Goal: Task Accomplishment & Management: Use online tool/utility

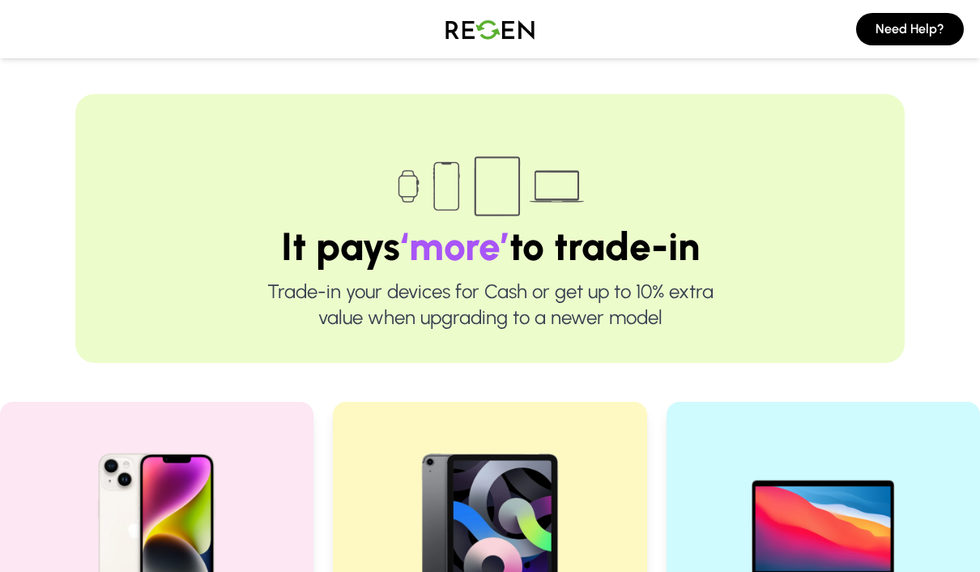
scroll to position [363, 0]
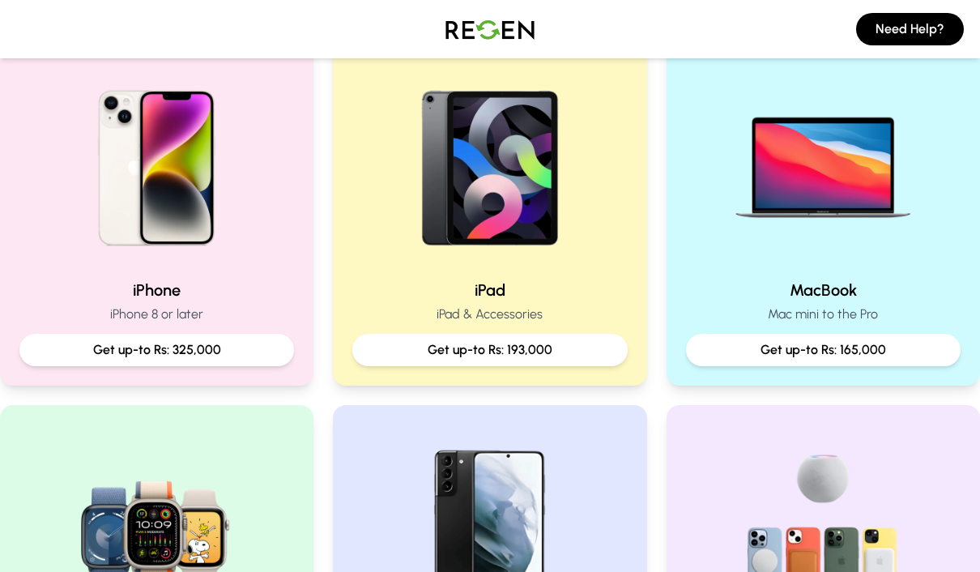
click at [54, 295] on h2 "iPhone" at bounding box center [156, 289] width 274 height 23
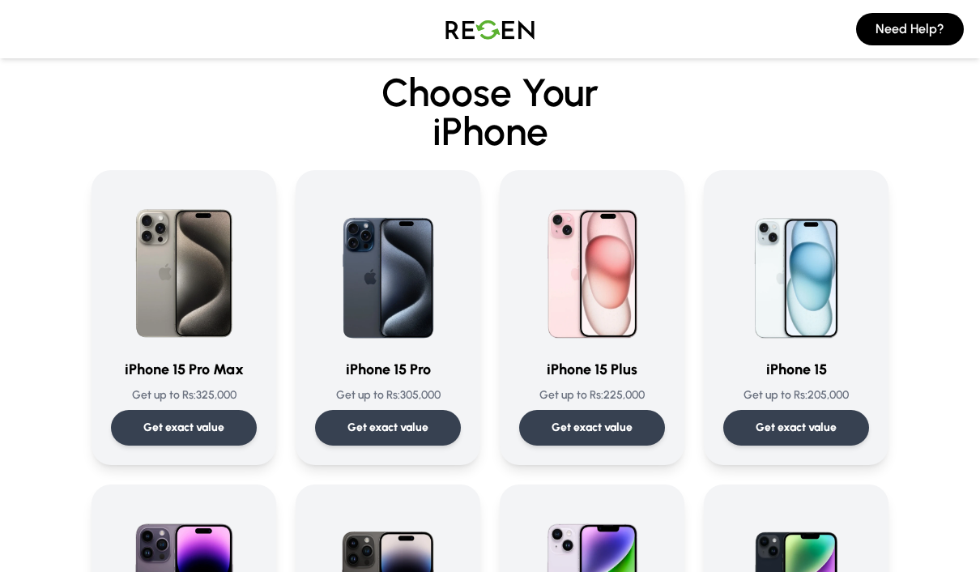
scroll to position [19, 0]
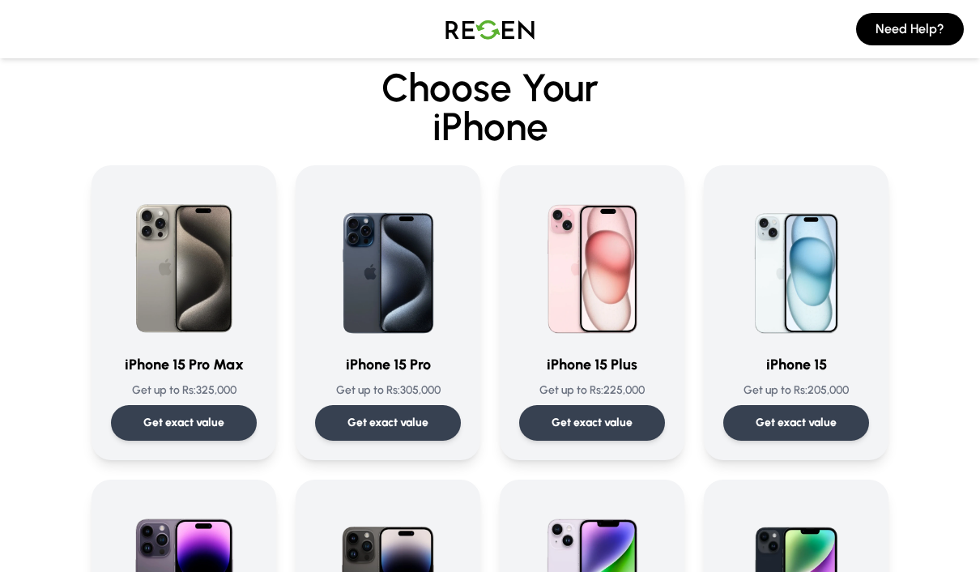
click at [141, 339] on img at bounding box center [184, 262] width 146 height 155
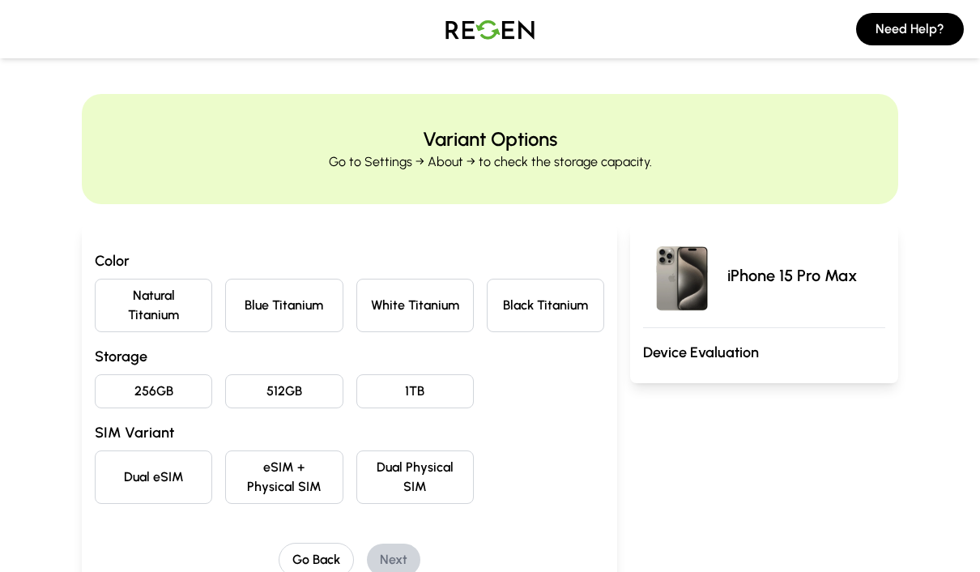
click at [586, 312] on button "Black Titanium" at bounding box center [545, 304] width 117 height 53
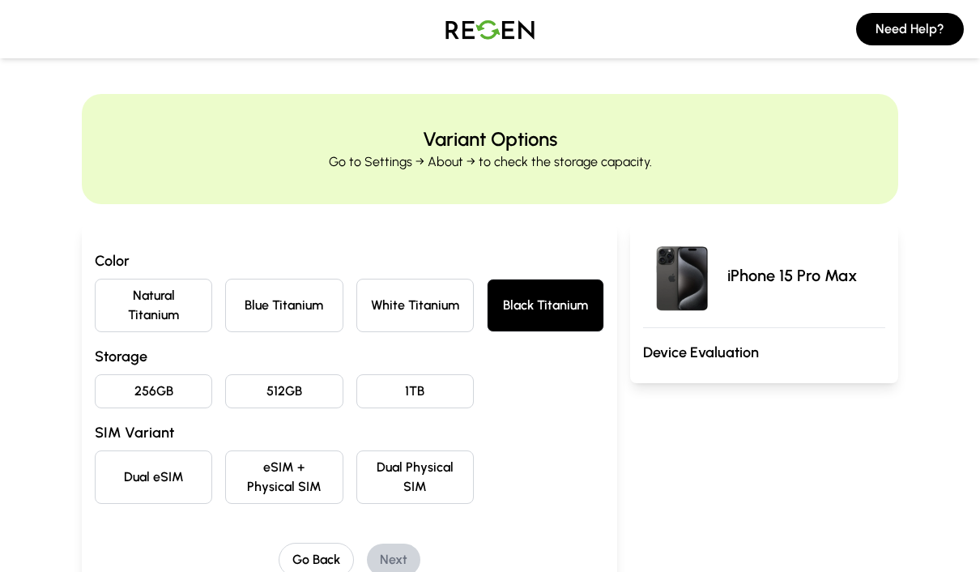
click at [155, 395] on button "256GB" at bounding box center [153, 391] width 117 height 34
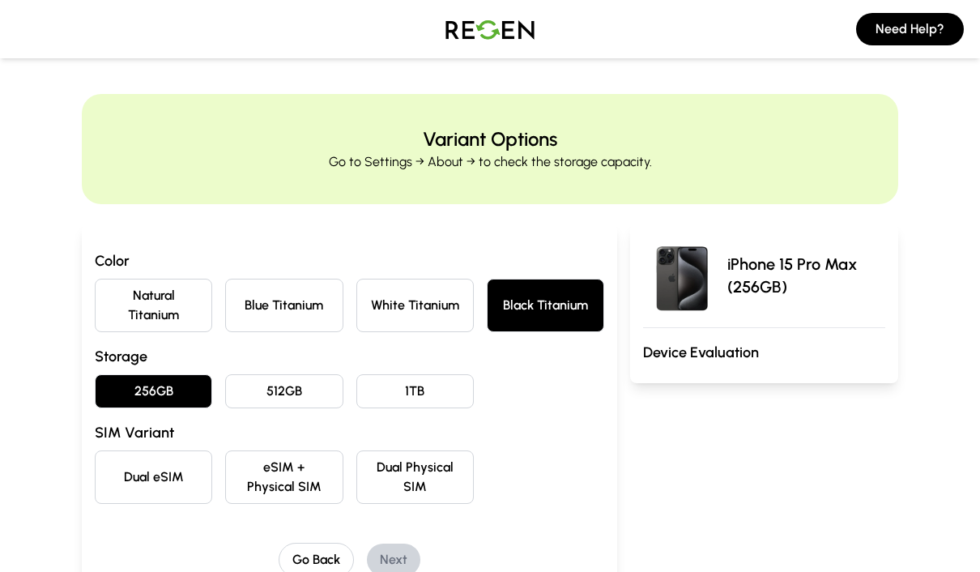
click at [123, 474] on button "Dual eSIM" at bounding box center [153, 476] width 117 height 53
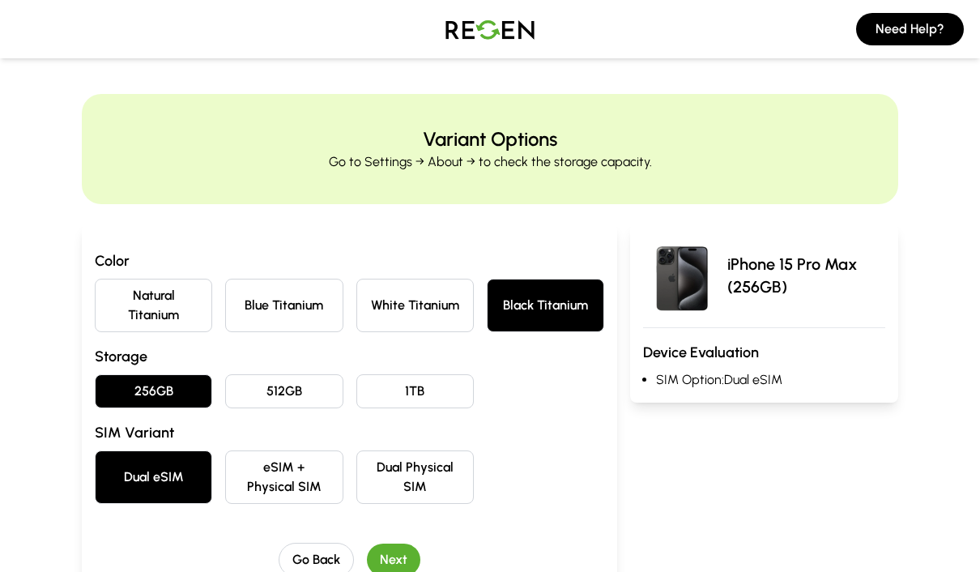
click at [389, 567] on button "Next" at bounding box center [393, 559] width 53 height 32
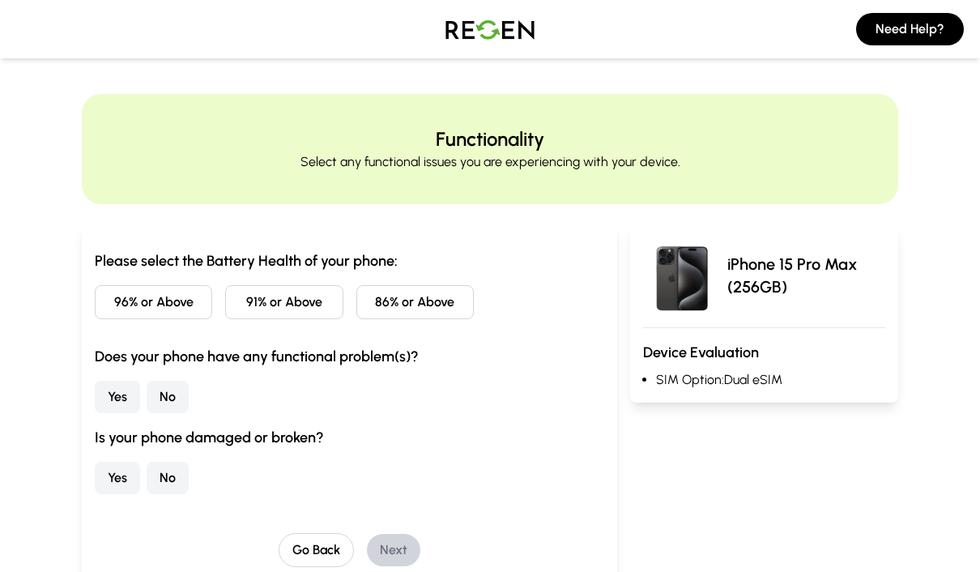
click at [453, 304] on button "86% or Above" at bounding box center [414, 302] width 117 height 34
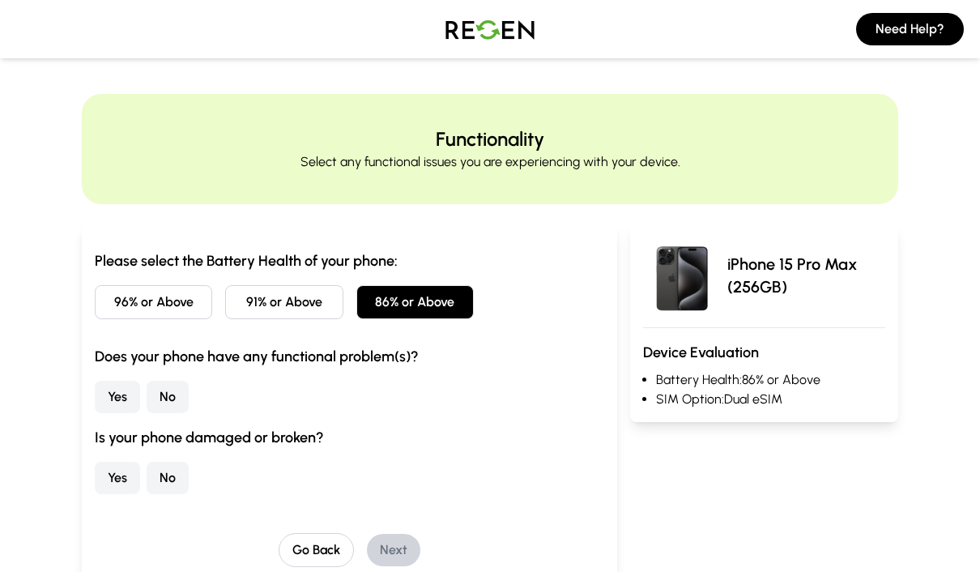
click at [162, 405] on button "No" at bounding box center [168, 396] width 42 height 32
click at [167, 483] on button "No" at bounding box center [168, 477] width 42 height 32
click at [389, 557] on button "Next" at bounding box center [393, 549] width 53 height 32
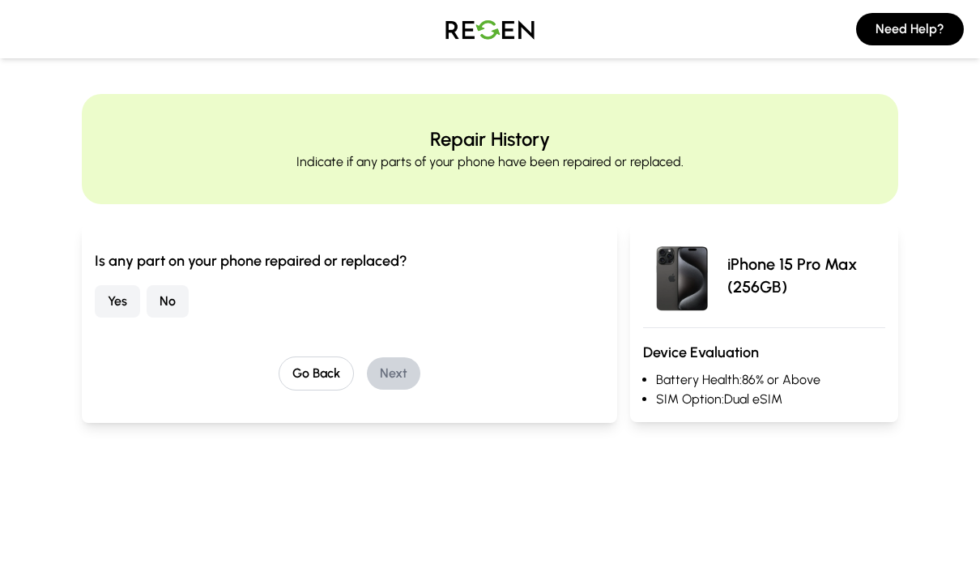
click at [181, 308] on button "No" at bounding box center [168, 301] width 42 height 32
click at [397, 379] on button "Next" at bounding box center [393, 373] width 53 height 32
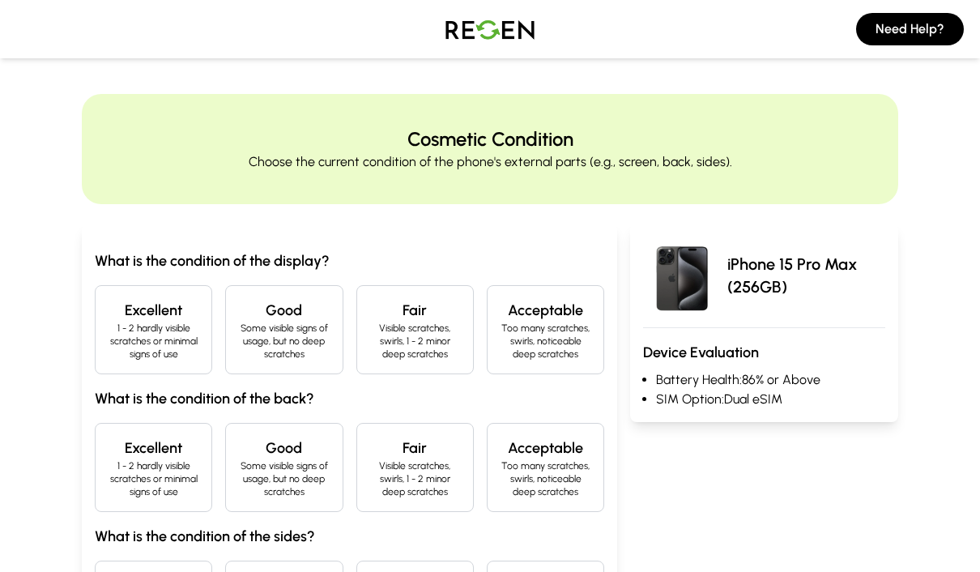
click at [131, 353] on p "1 - 2 hardly visible scratches or minimal signs of use" at bounding box center [153, 340] width 90 height 39
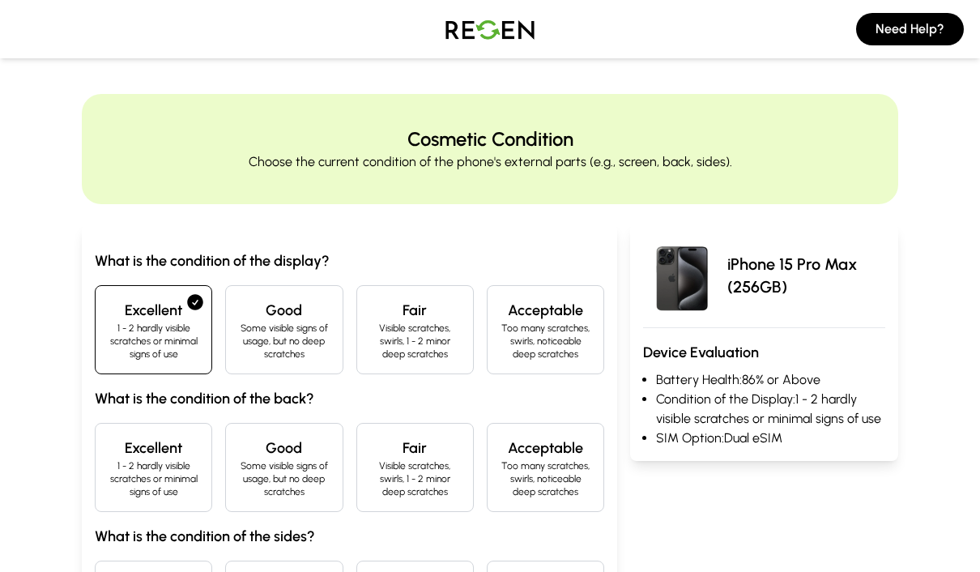
click at [135, 468] on p "1 - 2 hardly visible scratches or minimal signs of use" at bounding box center [153, 478] width 90 height 39
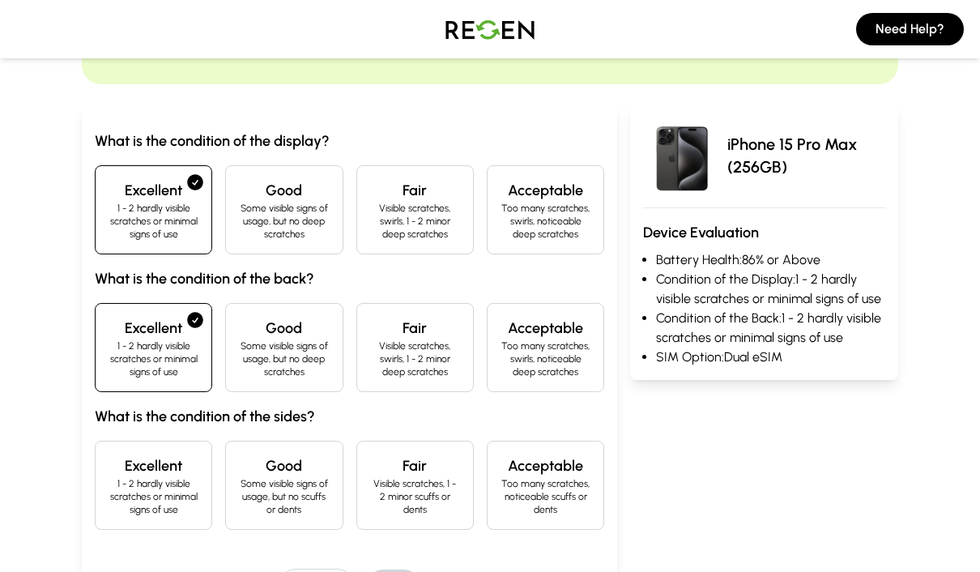
scroll to position [127, 0]
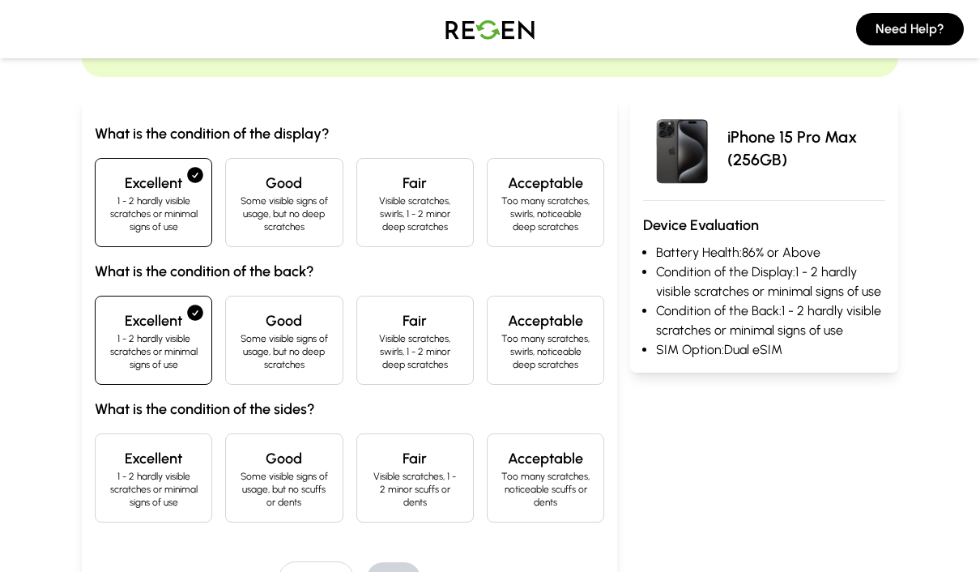
click at [134, 473] on p "1 - 2 hardly visible scratches or minimal signs of use" at bounding box center [153, 489] width 90 height 39
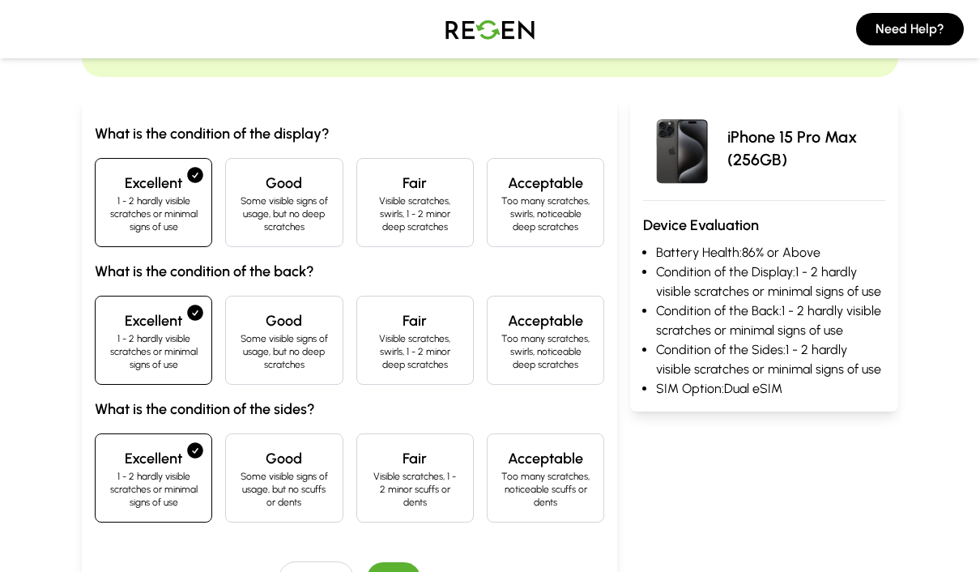
click at [389, 571] on button "Next" at bounding box center [393, 578] width 53 height 32
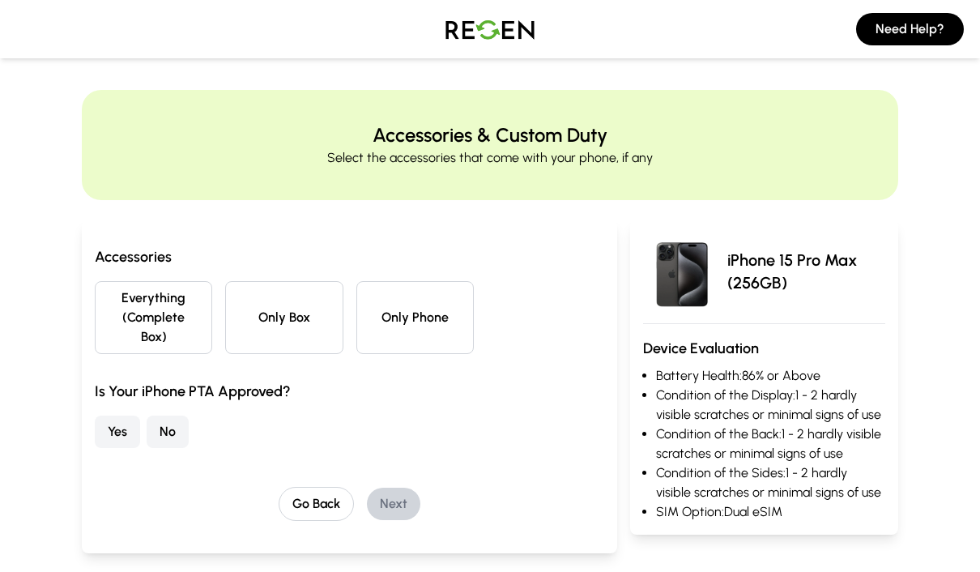
scroll to position [0, 0]
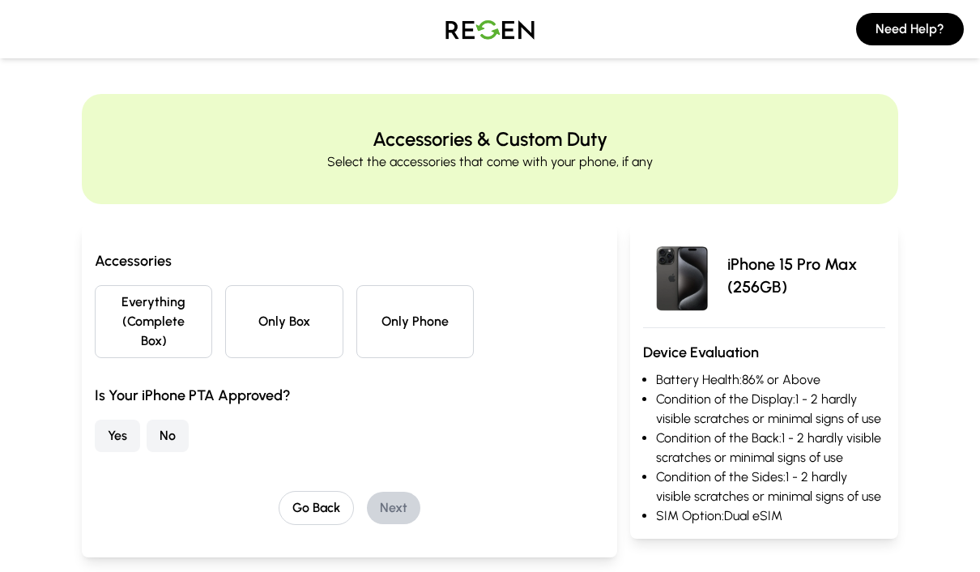
click at [115, 443] on button "Yes" at bounding box center [117, 435] width 45 height 32
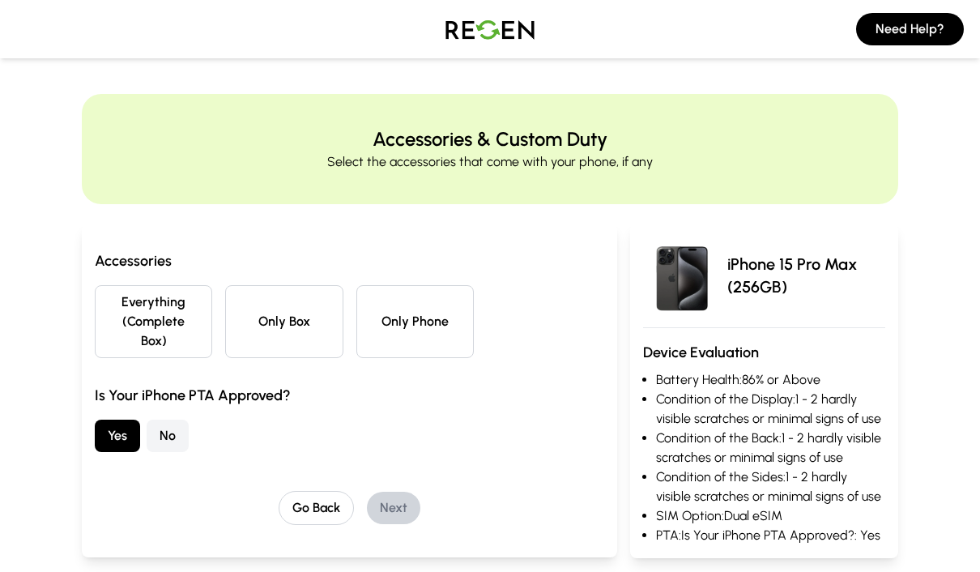
click at [128, 321] on button "Everything (Complete Box)" at bounding box center [153, 321] width 117 height 73
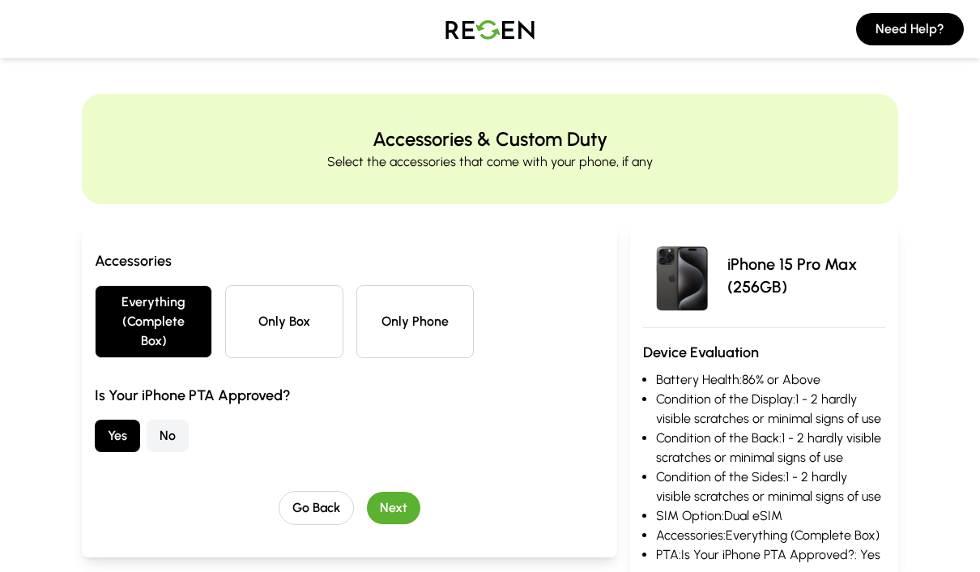
click at [391, 508] on button "Next" at bounding box center [393, 507] width 53 height 32
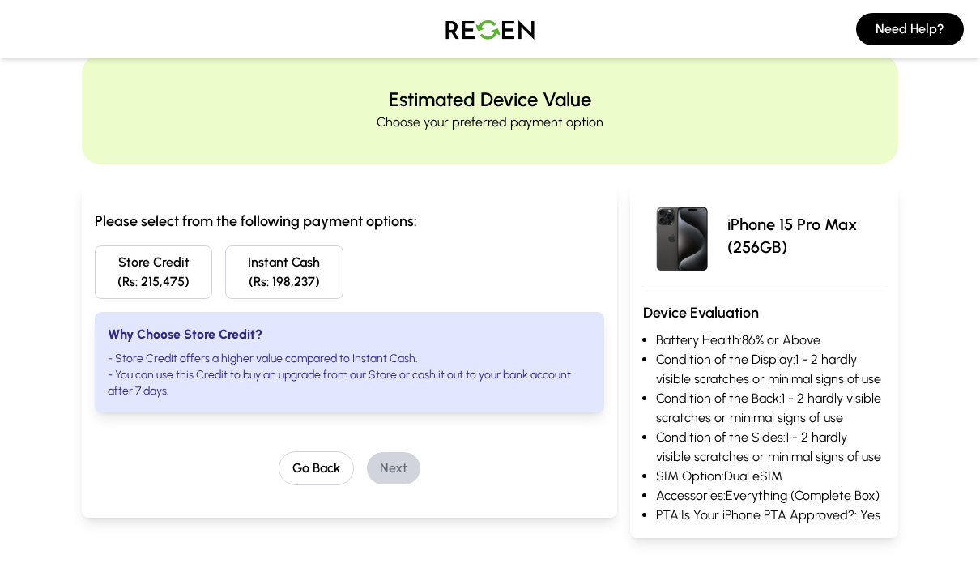
scroll to position [41, 0]
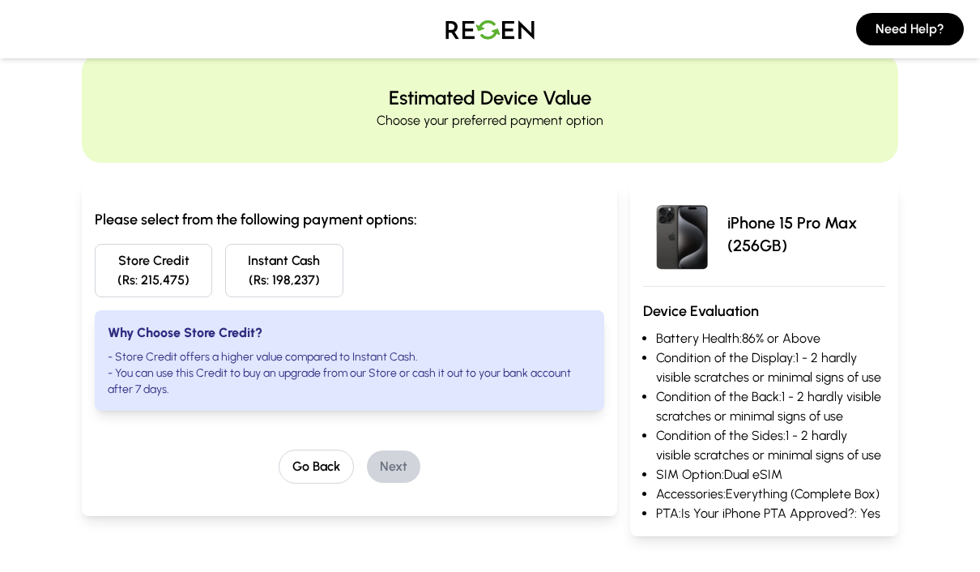
click at [302, 465] on button "Go Back" at bounding box center [315, 466] width 75 height 34
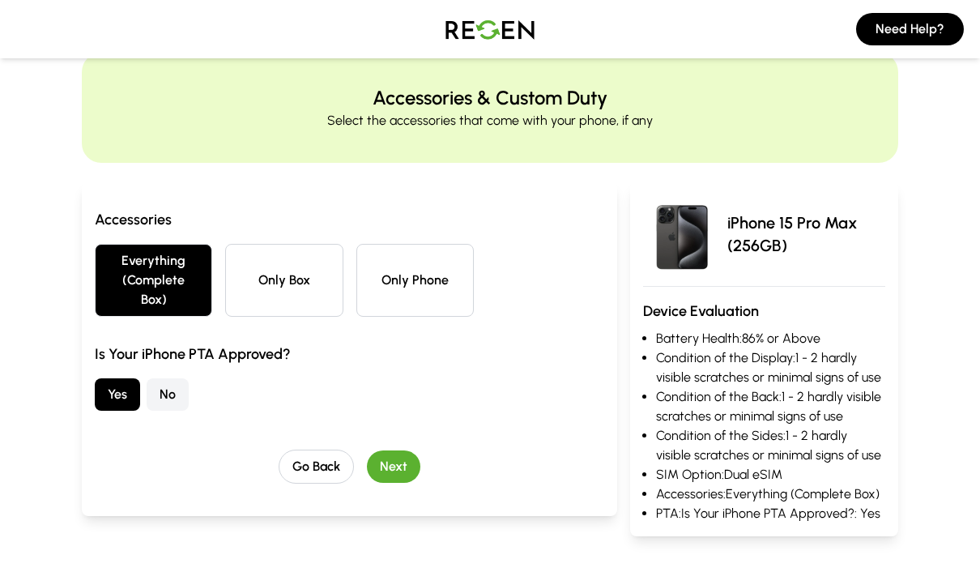
click at [308, 474] on button "Go Back" at bounding box center [315, 466] width 75 height 34
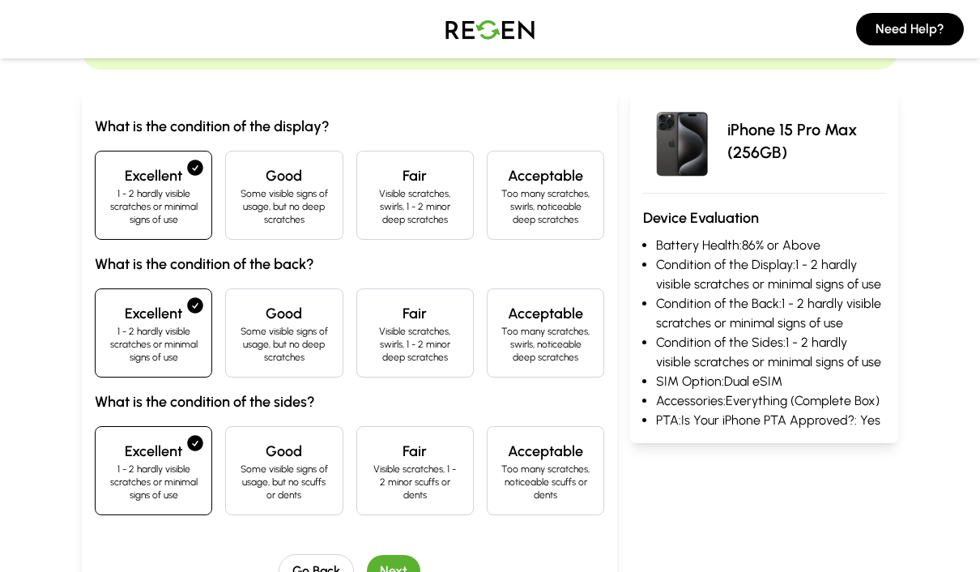
scroll to position [136, 0]
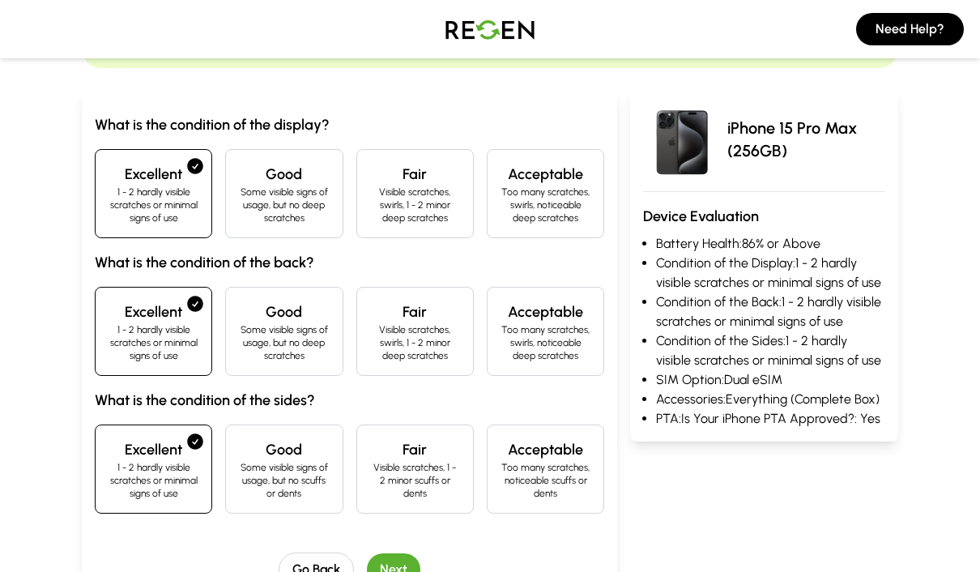
click at [403, 571] on button "Next" at bounding box center [393, 569] width 53 height 32
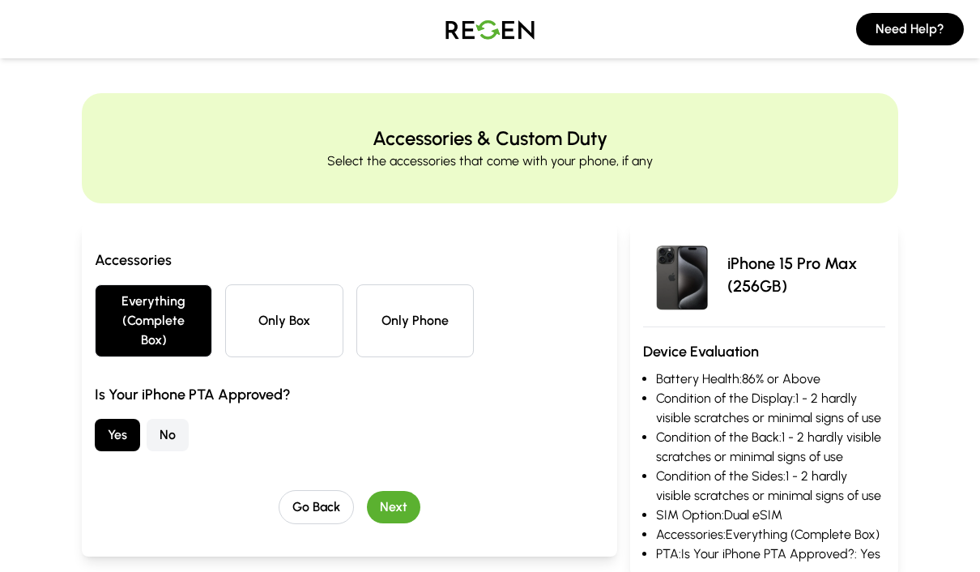
scroll to position [0, 0]
click at [391, 517] on button "Next" at bounding box center [393, 507] width 53 height 32
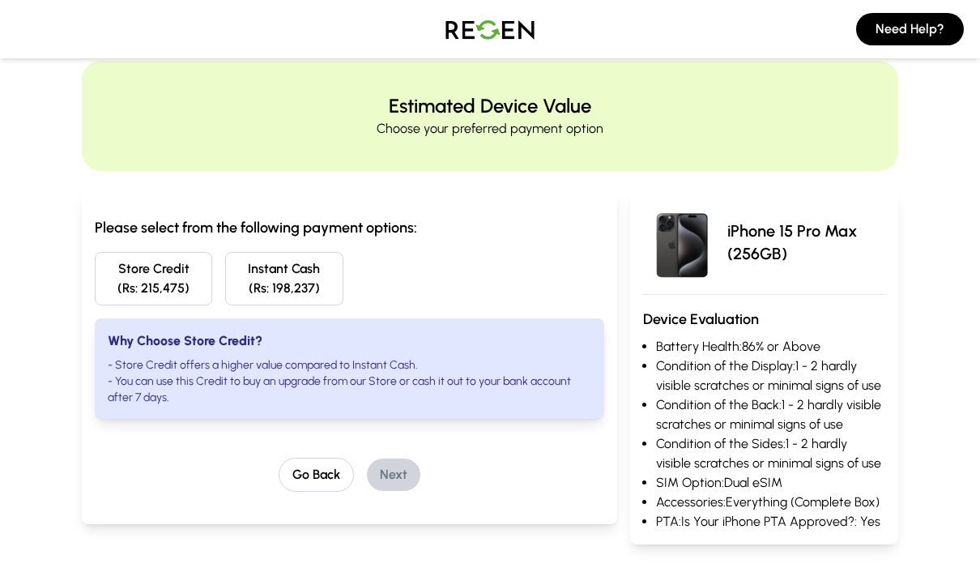
scroll to position [14, 0]
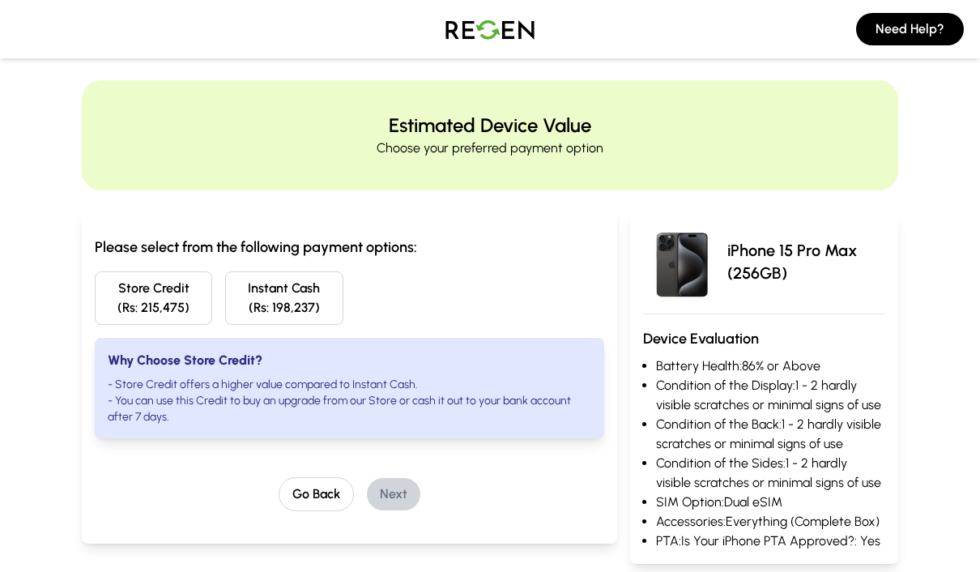
scroll to position [57, 0]
